Goal: Transaction & Acquisition: Obtain resource

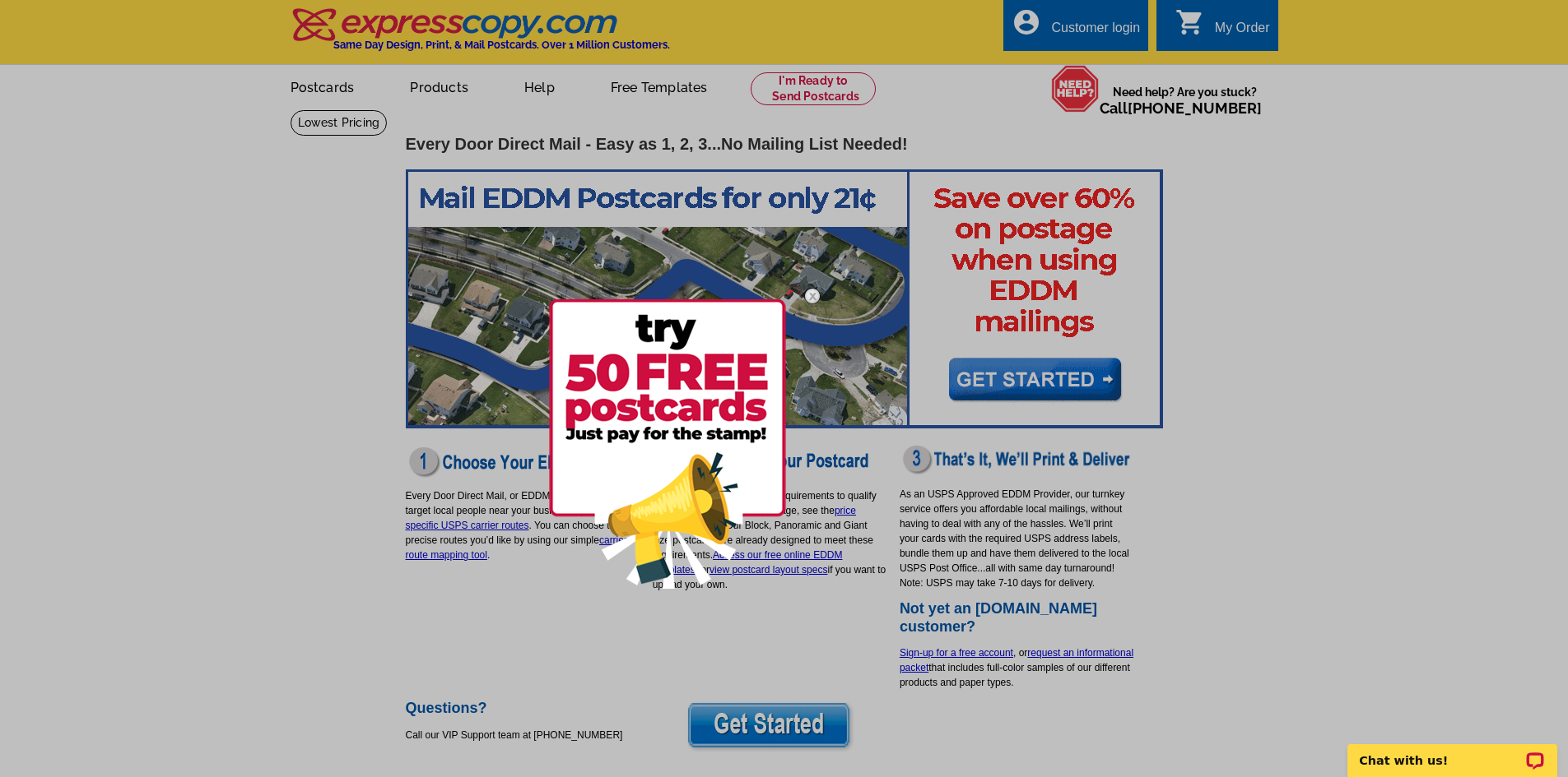
click at [256, 558] on div at bounding box center [784, 388] width 1568 height 777
click at [638, 355] on img at bounding box center [667, 444] width 237 height 290
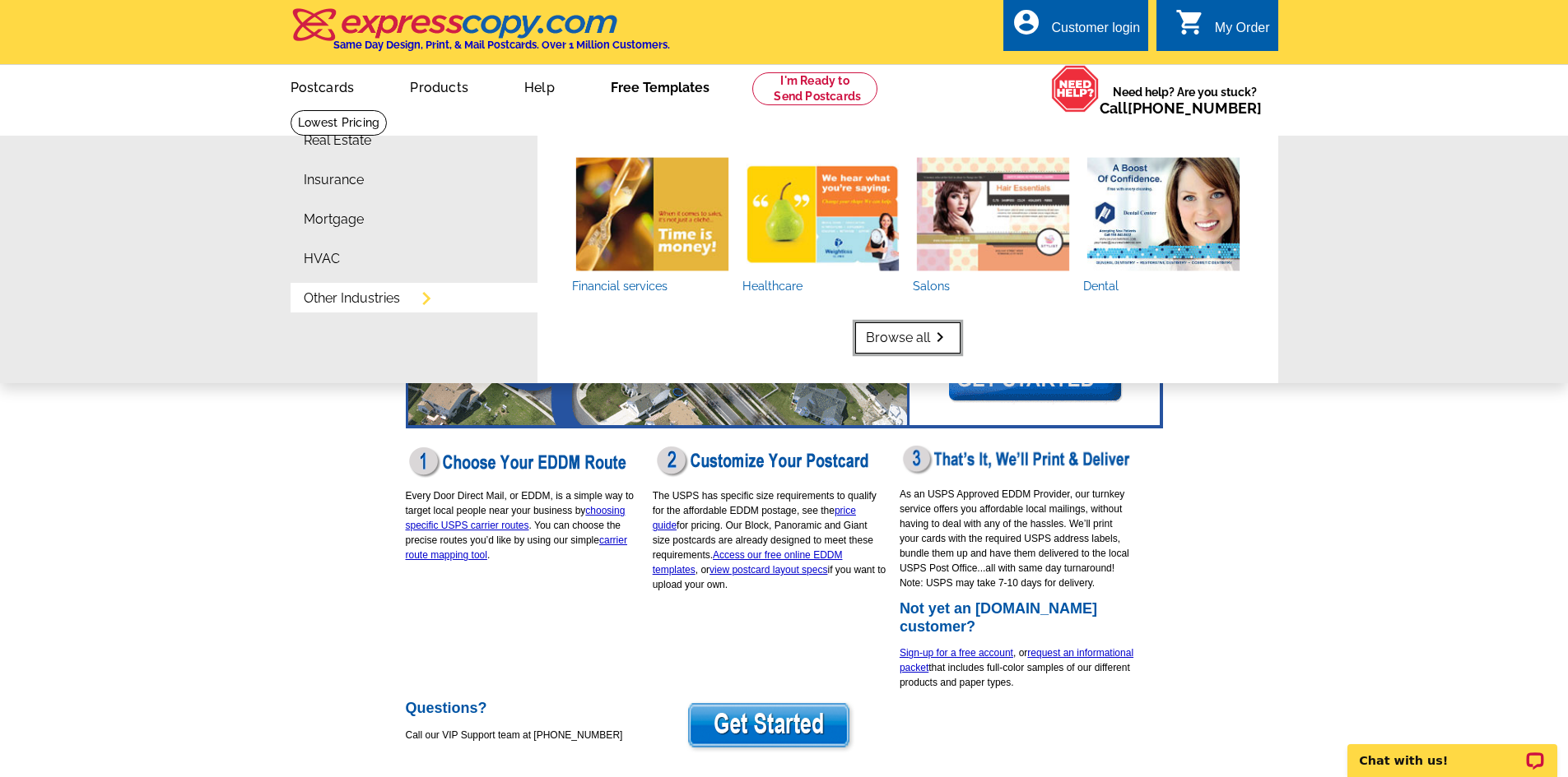
click at [882, 336] on link "Browse all keyboard_arrow_right" at bounding box center [907, 337] width 105 height 31
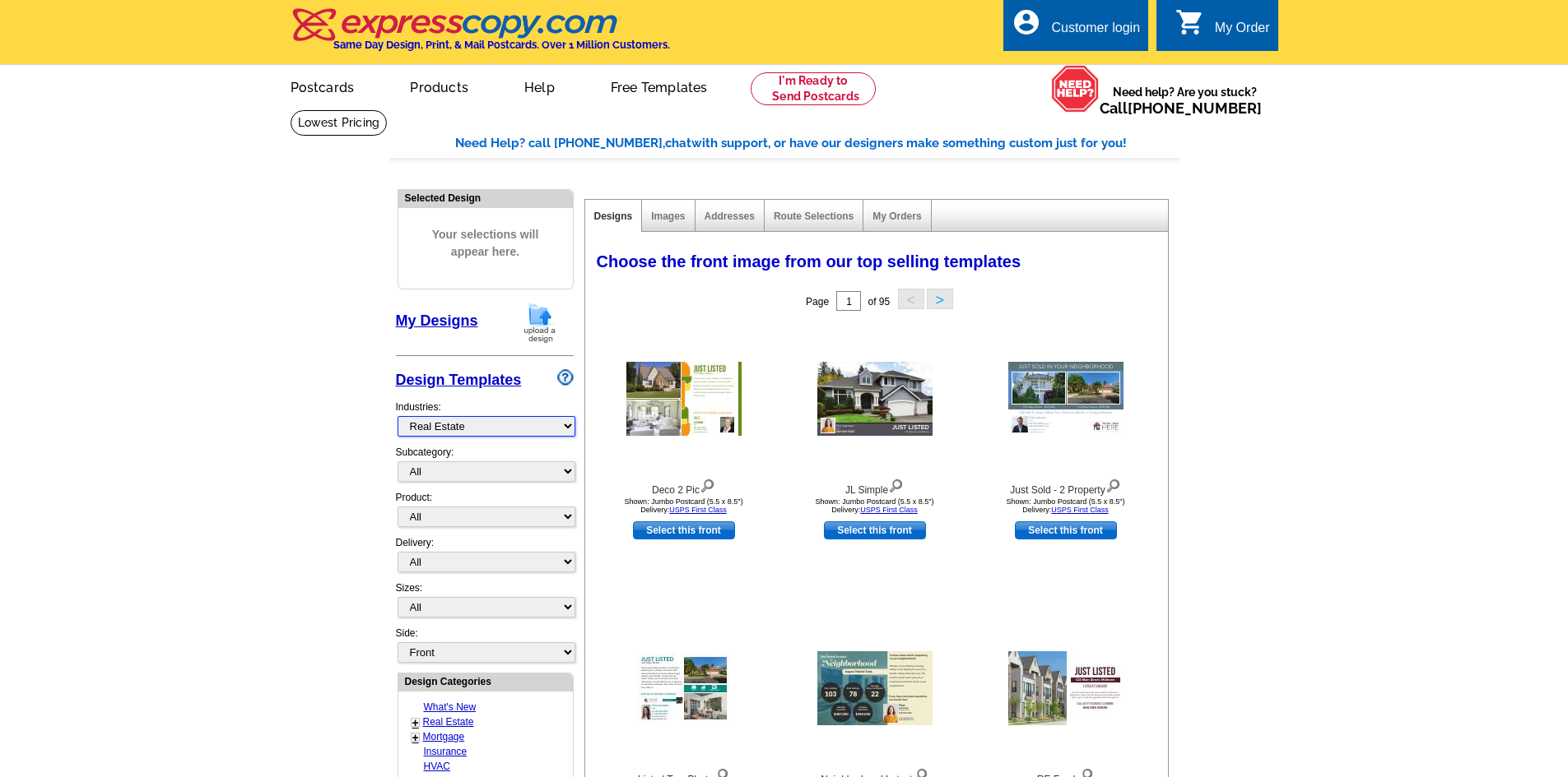
click at [449, 425] on select "What's New Real Estate Mortgage Insurance HVAC Dental Solar EDDM - NEW! Calenda…" at bounding box center [485, 426] width 177 height 21
click at [397, 417] on select "What's New Real Estate Mortgage Insurance HVAC Dental Solar EDDM - NEW! Calenda…" at bounding box center [485, 426] width 177 height 21
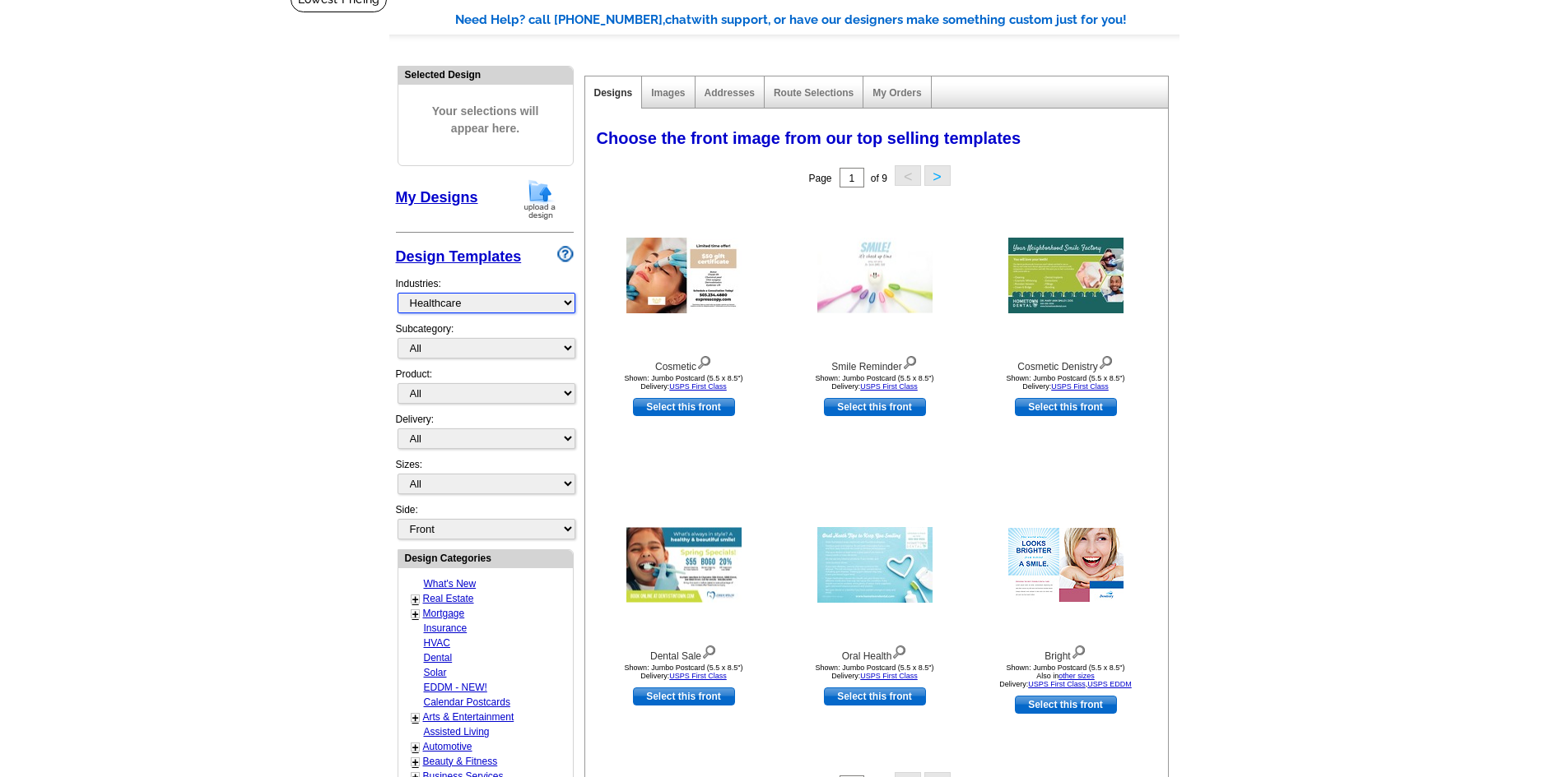
scroll to position [82, 0]
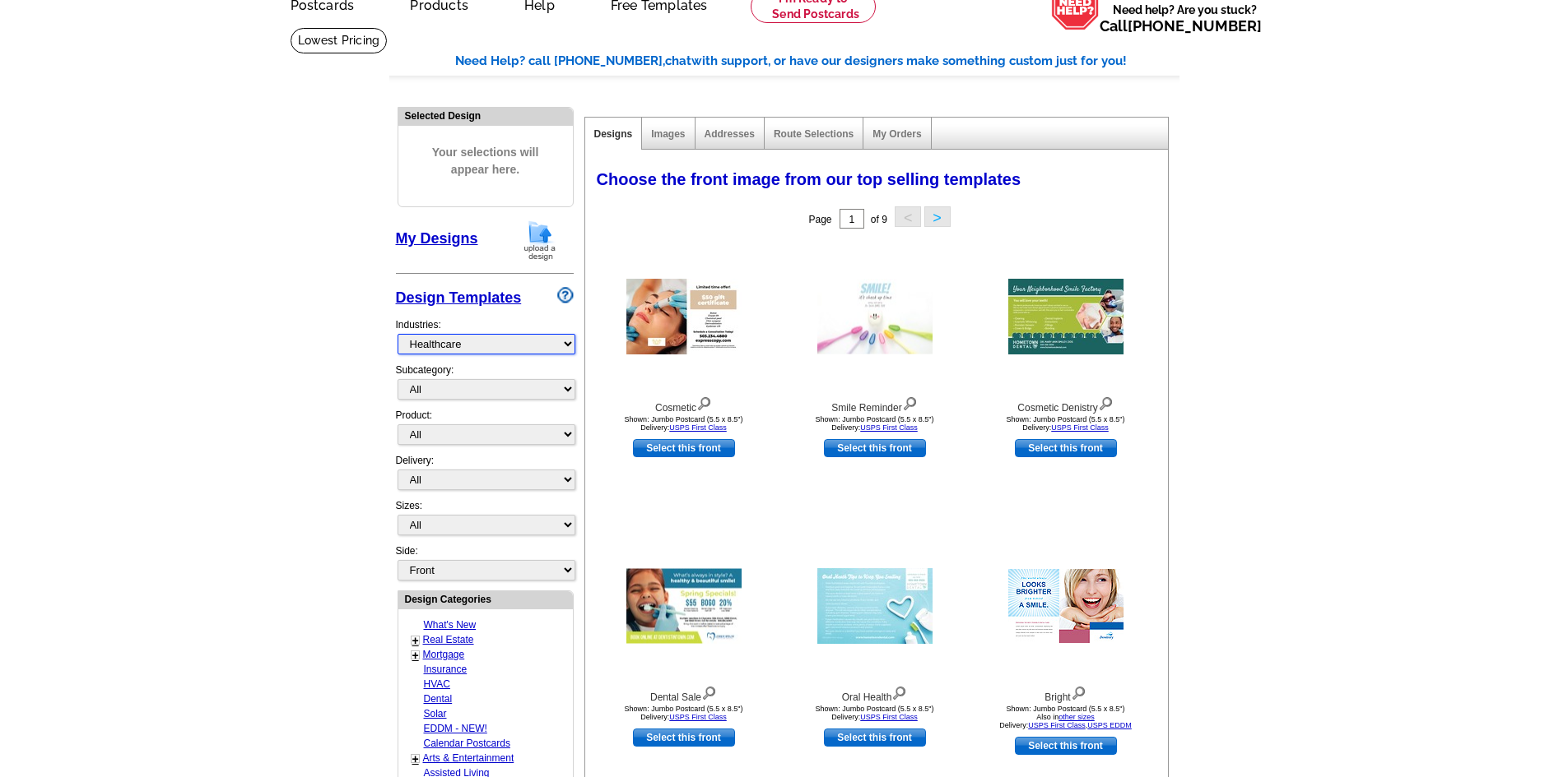
click at [497, 344] on select "What's New Real Estate Mortgage Insurance HVAC Dental Solar EDDM - NEW! Calenda…" at bounding box center [485, 344] width 177 height 21
click at [397, 334] on select "What's New Real Estate Mortgage Insurance HVAC Dental Solar EDDM - NEW! Calenda…" at bounding box center [485, 344] width 177 height 21
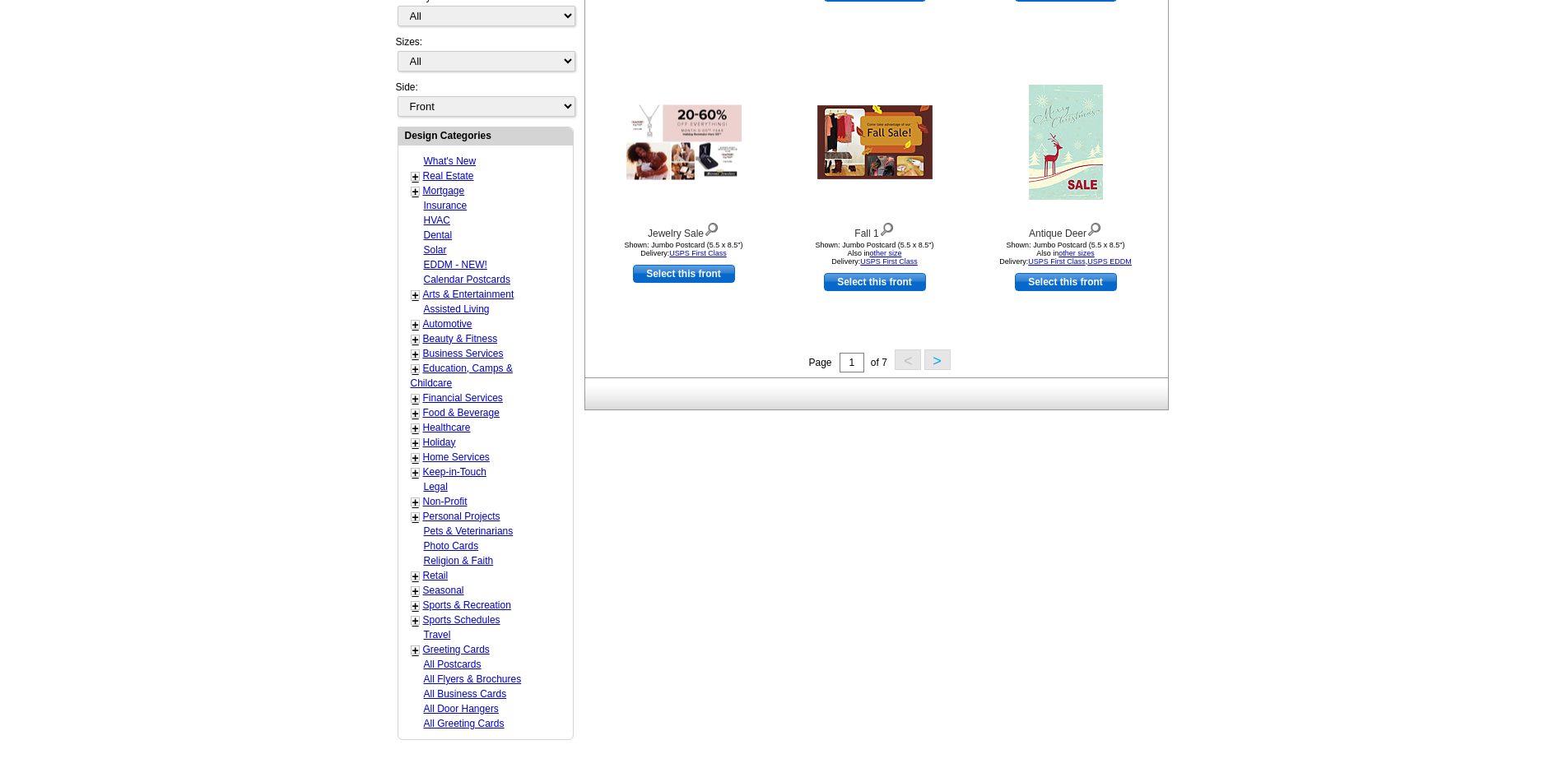
scroll to position [576, 0]
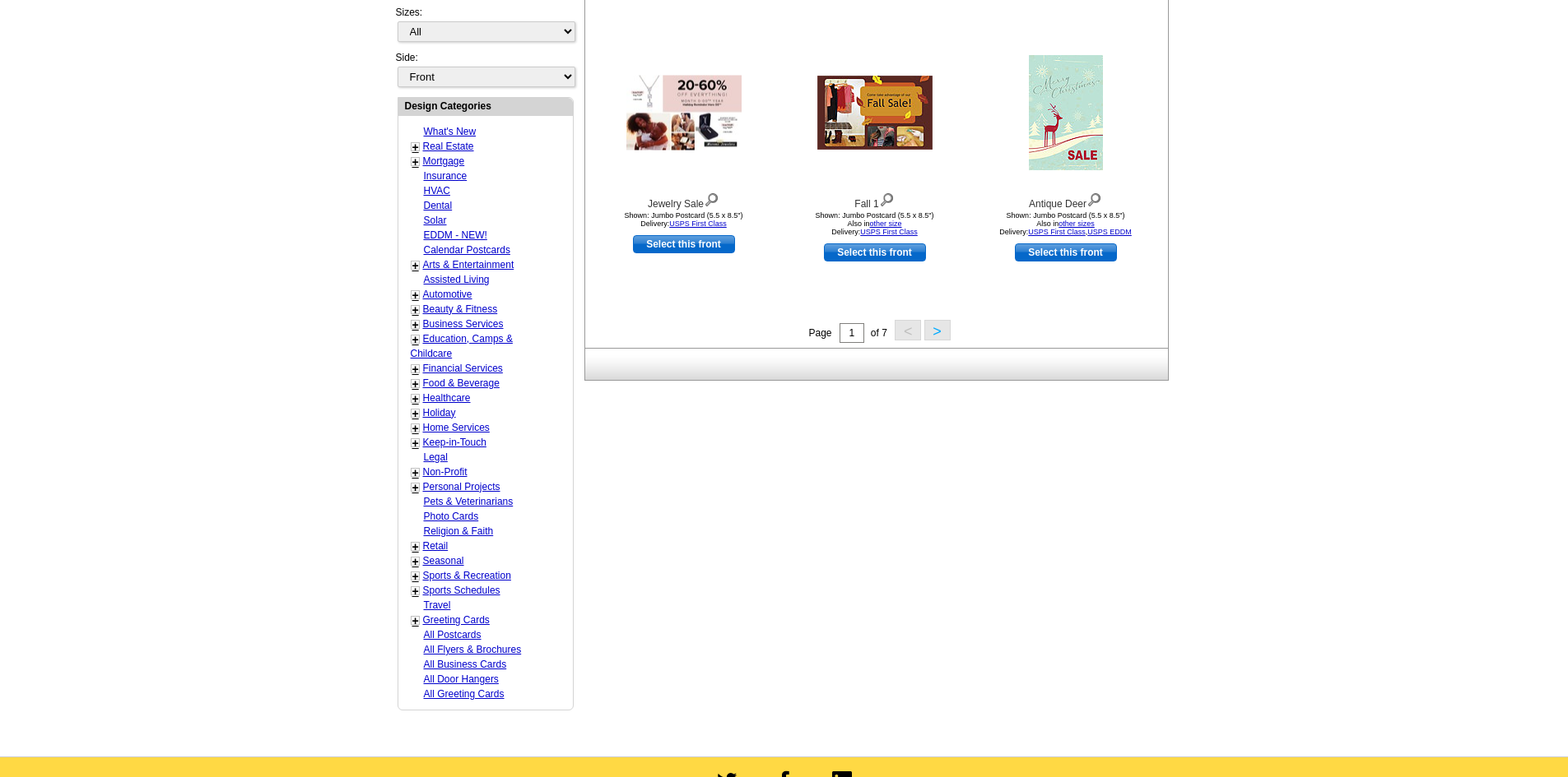
click at [413, 546] on link "+" at bounding box center [415, 547] width 7 height 13
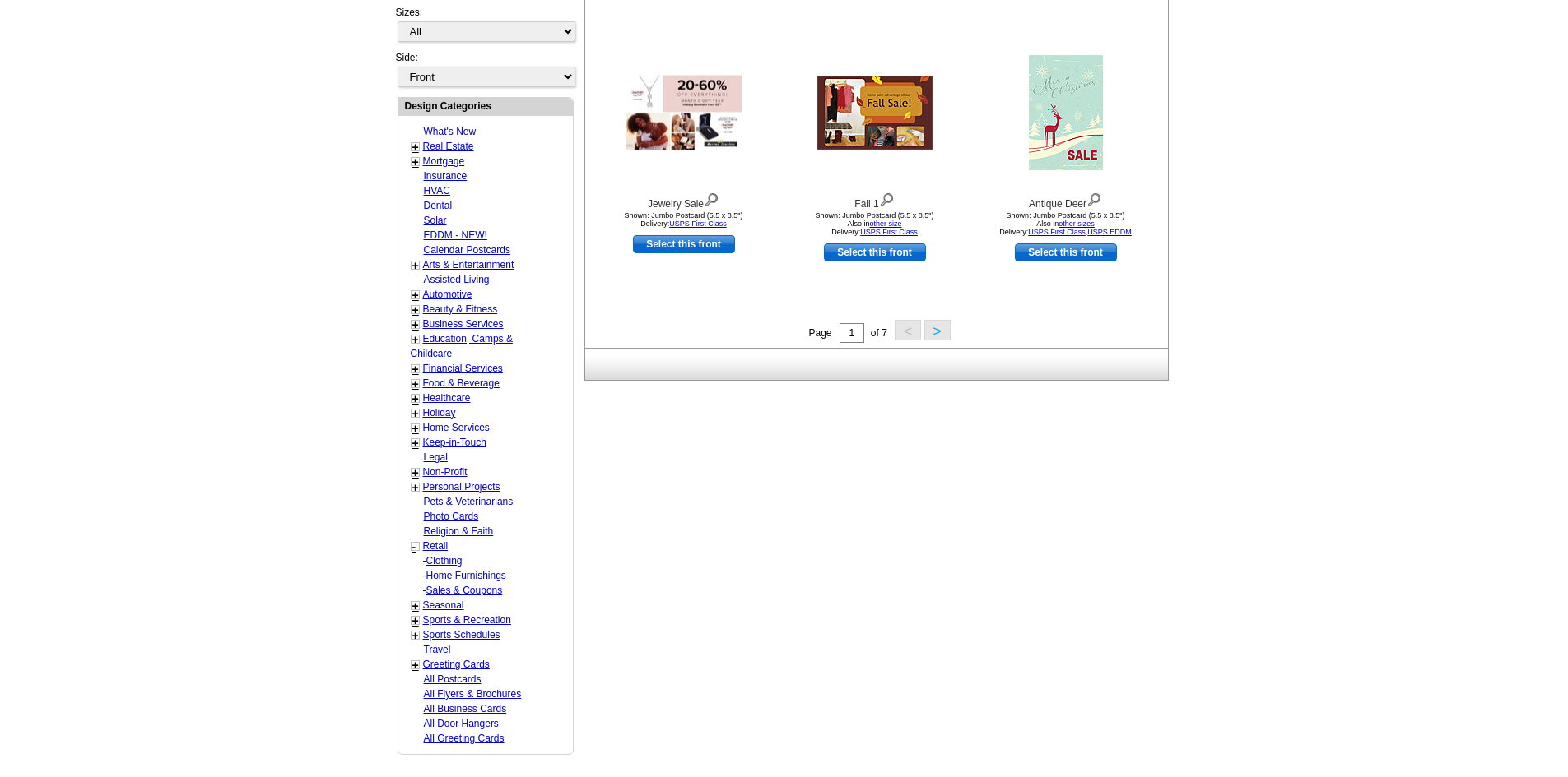
click at [412, 398] on link "+" at bounding box center [415, 399] width 7 height 13
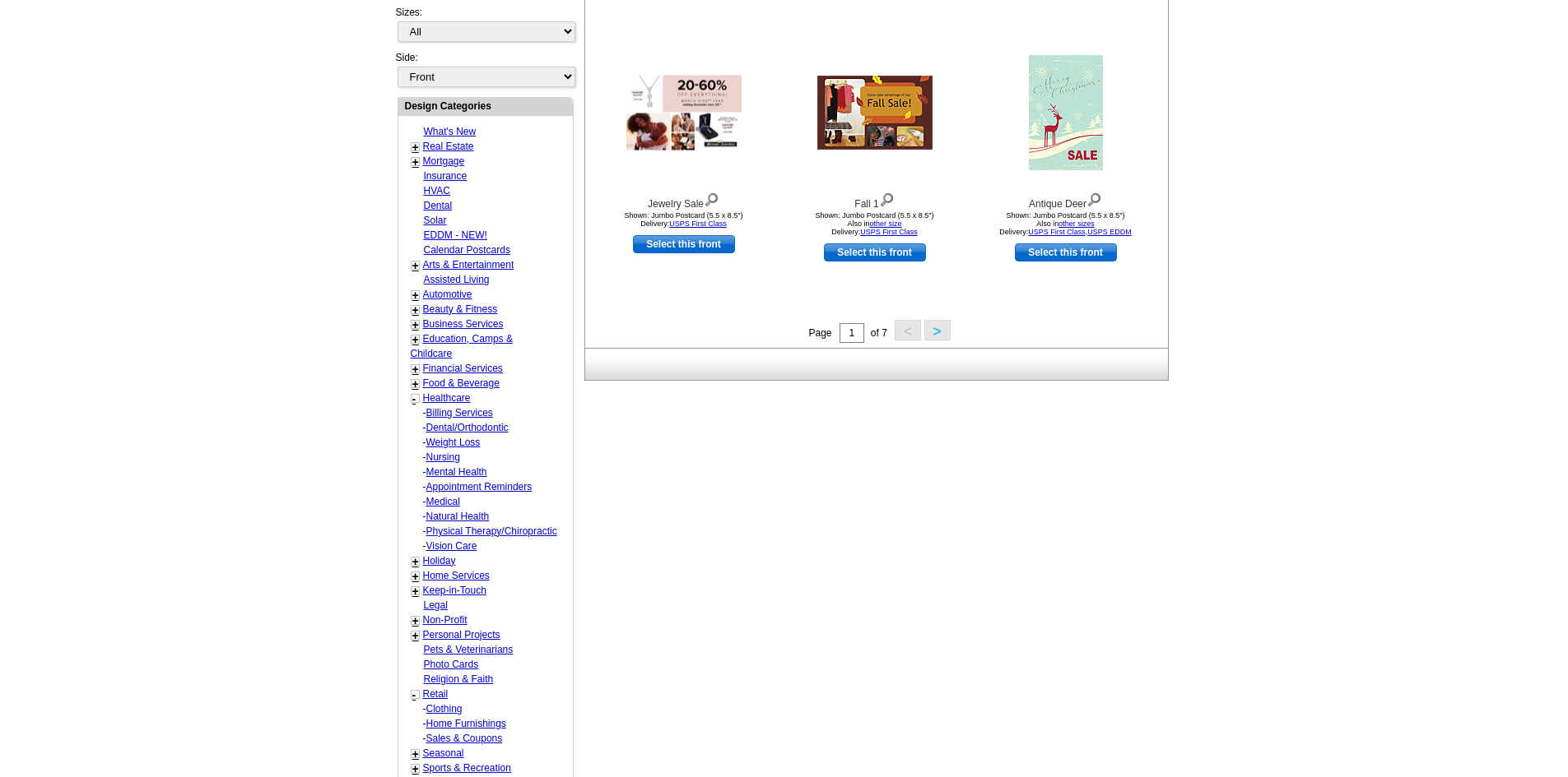
click at [434, 419] on link "Medical" at bounding box center [460, 413] width 66 height 11
select select "737"
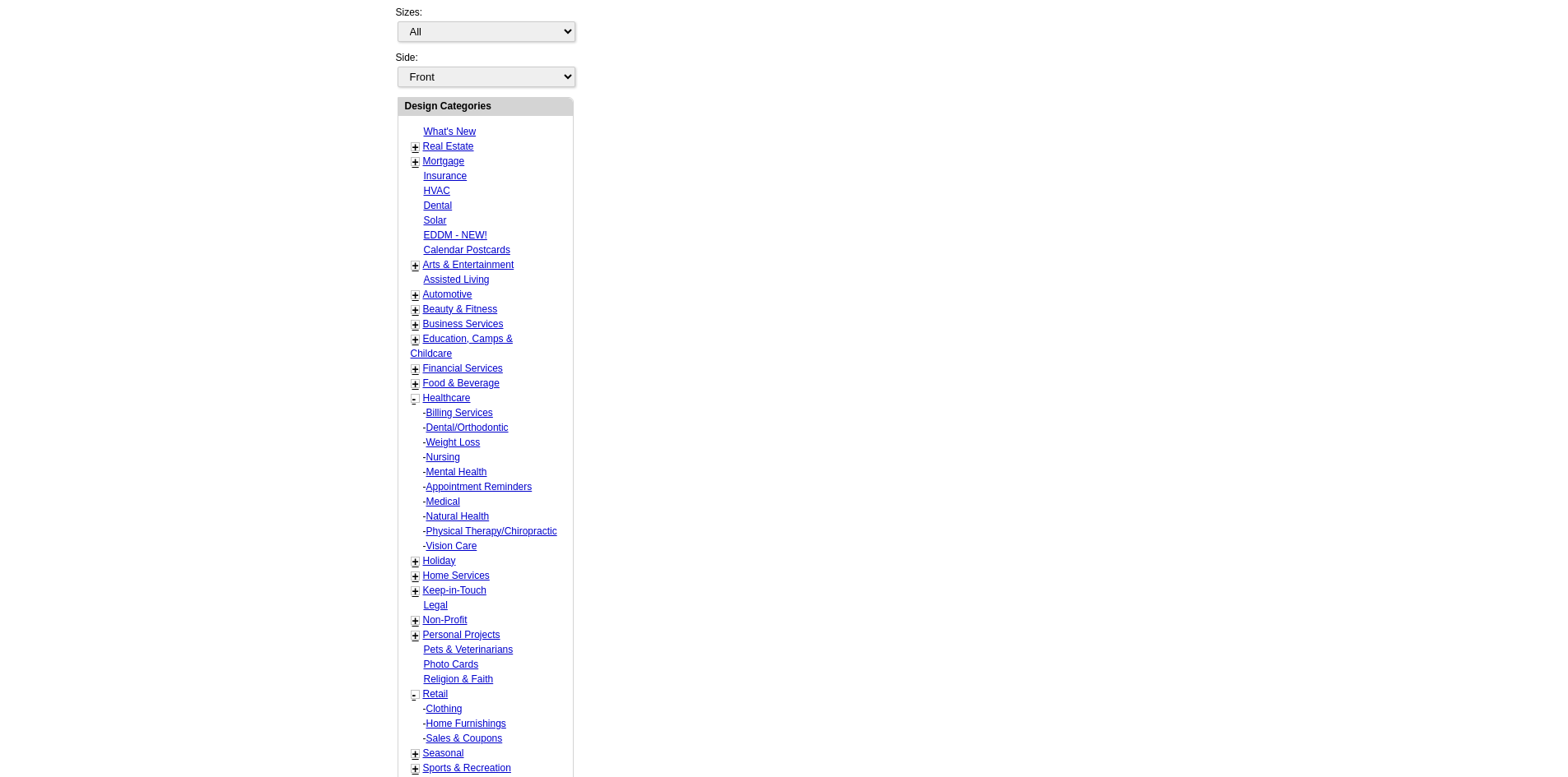
select select "740"
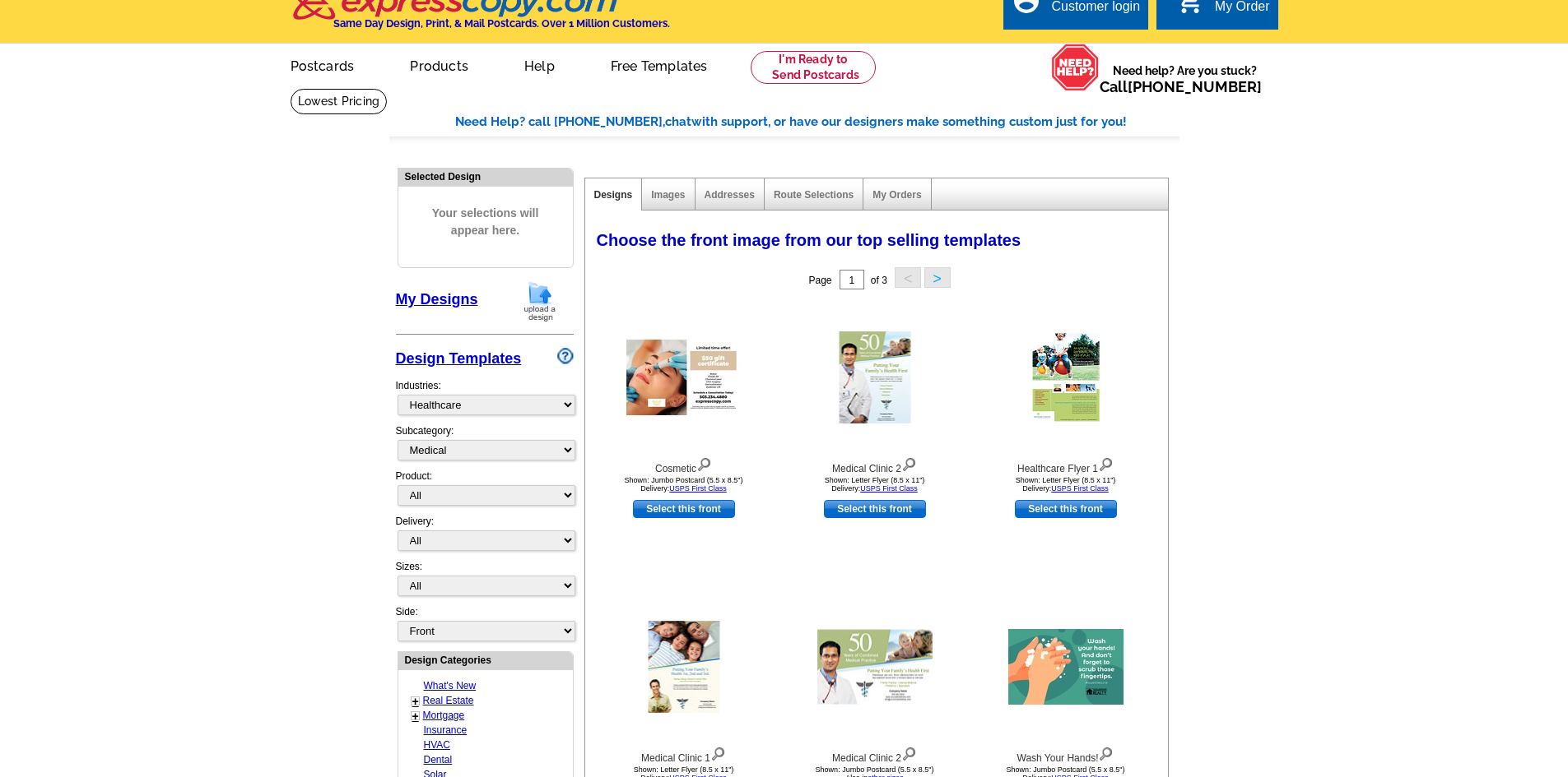
scroll to position [0, 0]
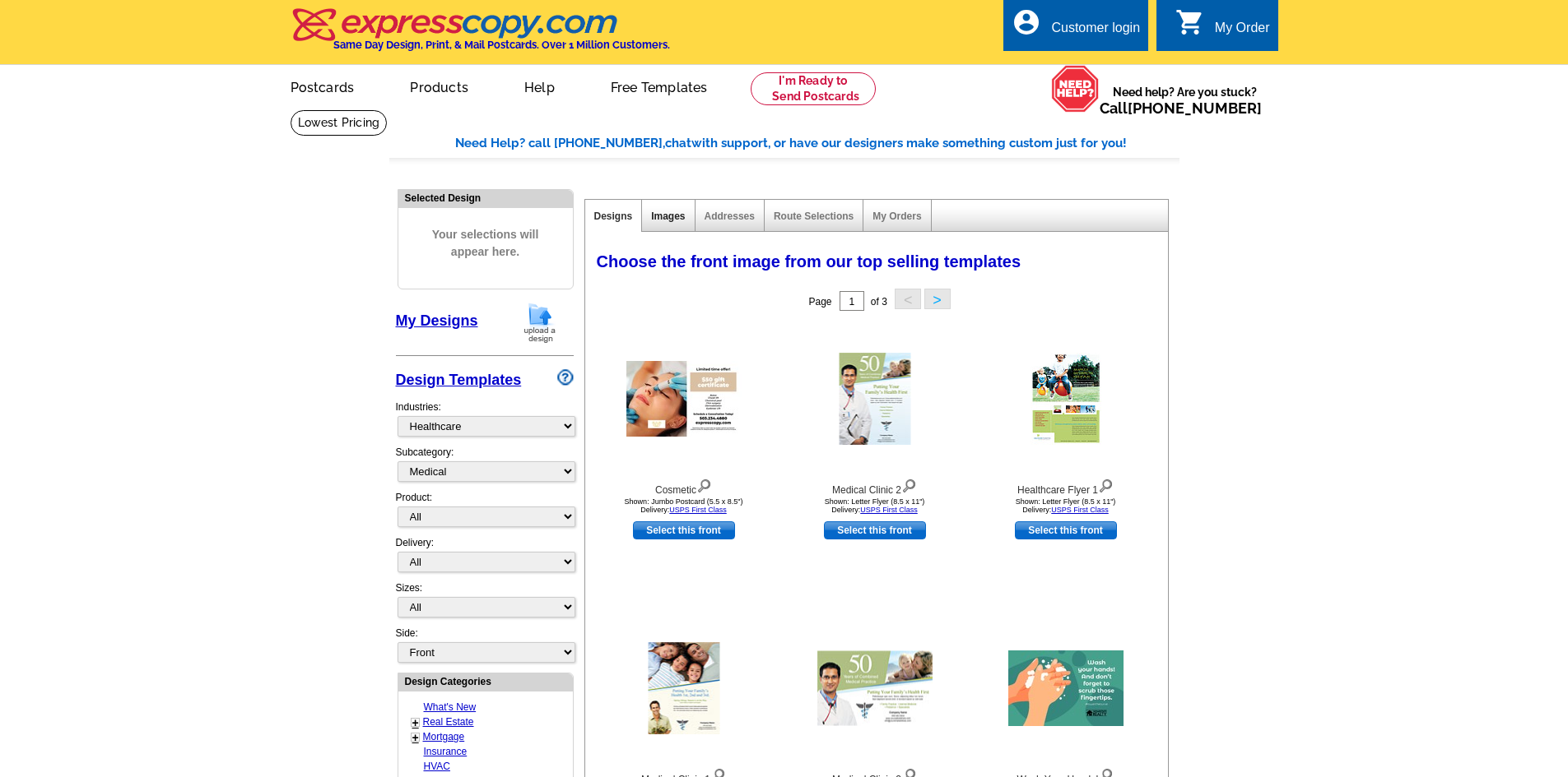
click at [675, 220] on link "Images" at bounding box center [668, 216] width 34 height 11
click at [739, 221] on link "Addresses" at bounding box center [729, 216] width 50 height 11
